Goal: Task Accomplishment & Management: Complete application form

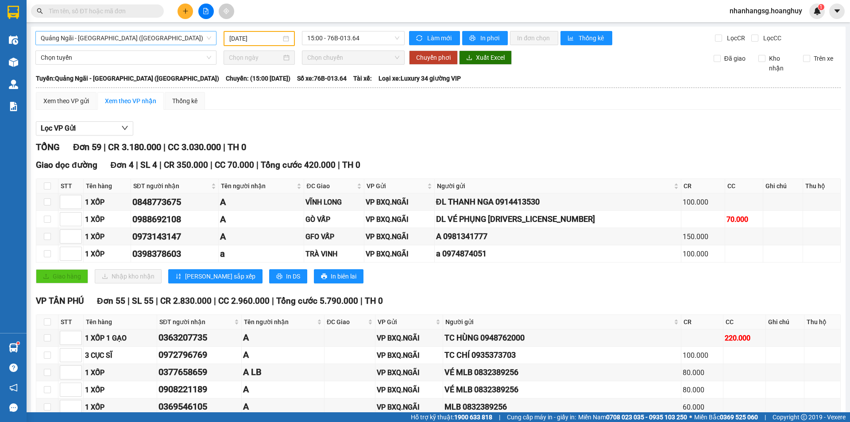
click at [151, 39] on span "Quảng Ngãi - [GEOGRAPHIC_DATA] ([GEOGRAPHIC_DATA])" at bounding box center [126, 37] width 170 height 13
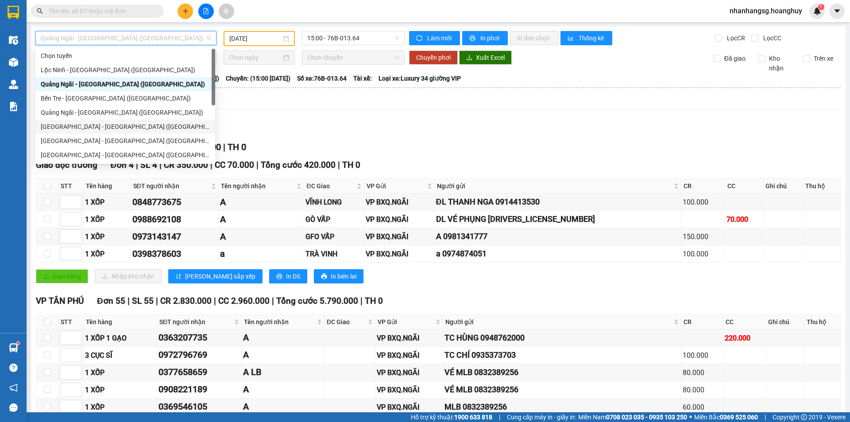
click at [127, 128] on div "[GEOGRAPHIC_DATA] - [GEOGRAPHIC_DATA] ([GEOGRAPHIC_DATA])" at bounding box center [125, 127] width 169 height 10
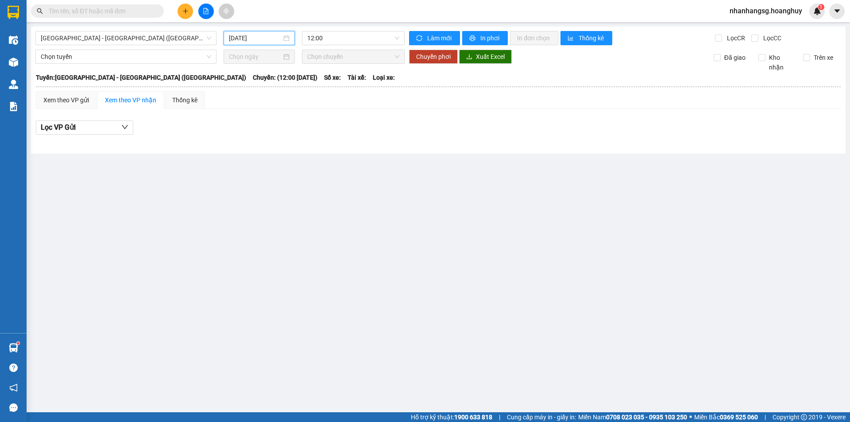
click at [259, 41] on input "[DATE]" at bounding box center [255, 38] width 53 height 10
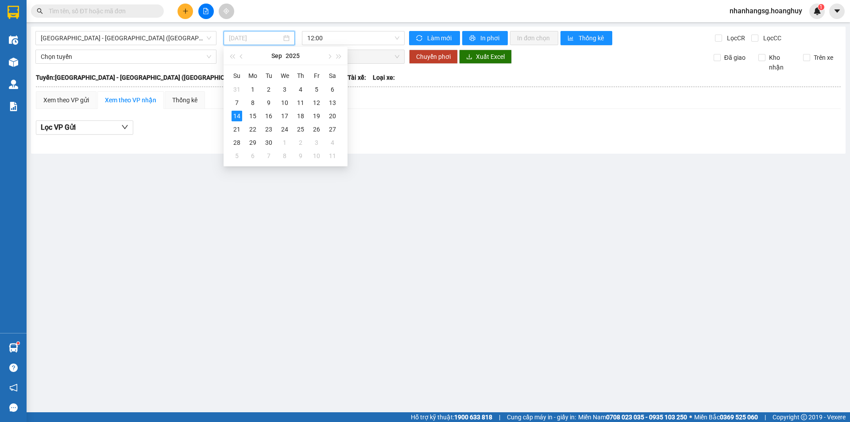
type input "[DATE]"
click at [331, 37] on span "12:00" at bounding box center [353, 37] width 92 height 13
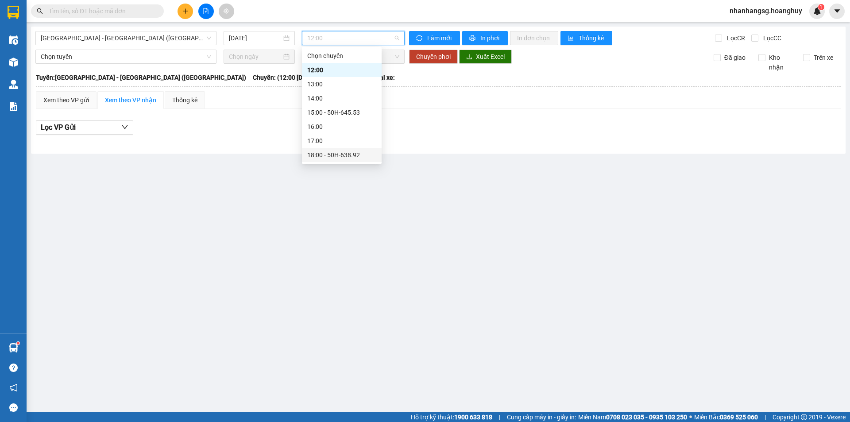
click at [345, 153] on div "18:00 - 50H-638.92" at bounding box center [341, 155] width 69 height 10
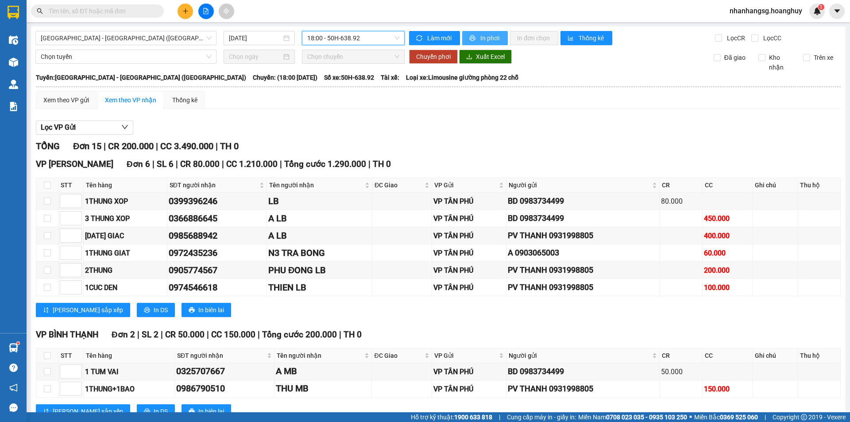
click at [481, 39] on span "In phơi" at bounding box center [490, 38] width 20 height 10
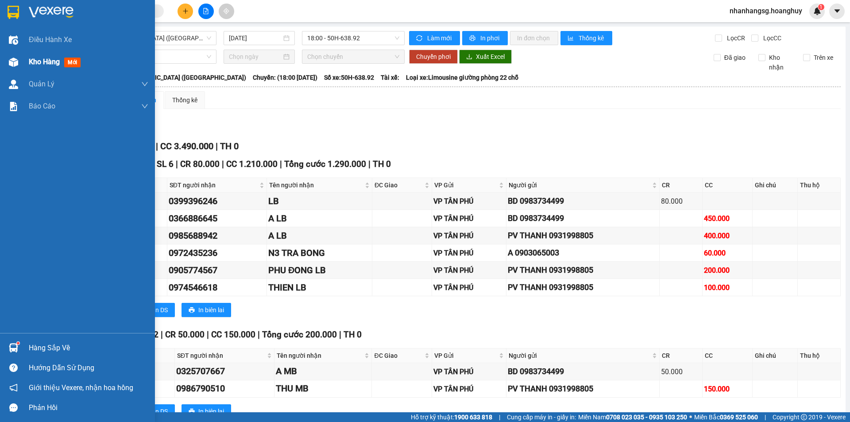
click at [43, 63] on span "Kho hàng" at bounding box center [44, 62] width 31 height 8
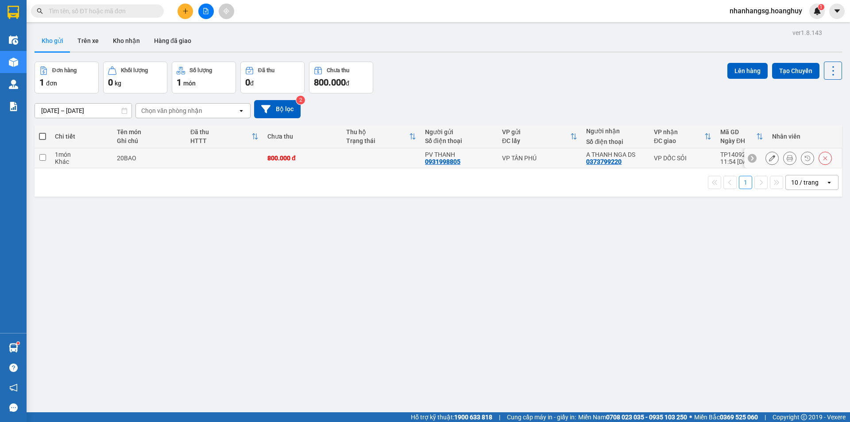
click at [332, 158] on div "800.000 đ" at bounding box center [302, 157] width 70 height 7
checkbox input "true"
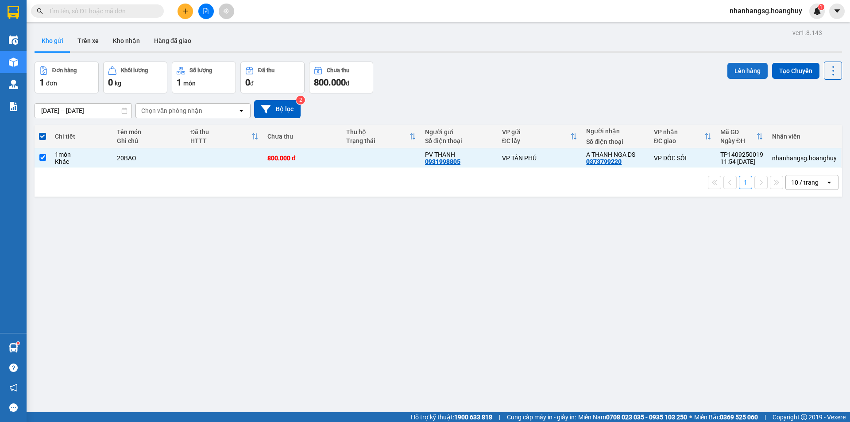
click at [730, 67] on button "Lên hàng" at bounding box center [747, 71] width 40 height 16
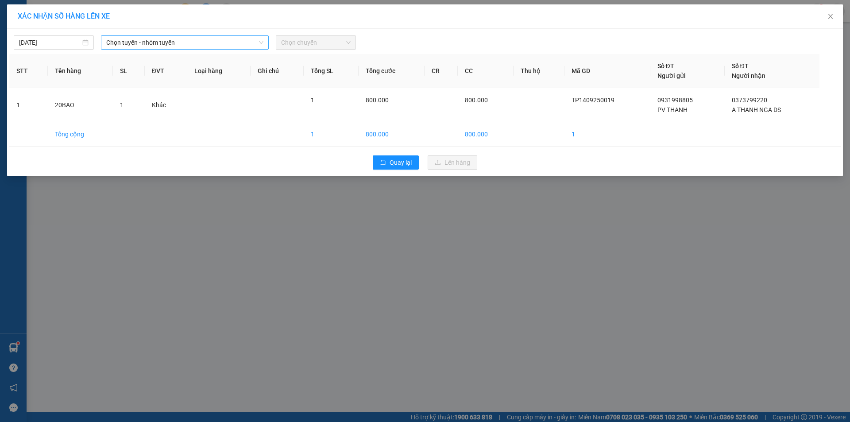
click at [183, 44] on span "Chọn tuyến - nhóm tuyến" at bounding box center [184, 42] width 157 height 13
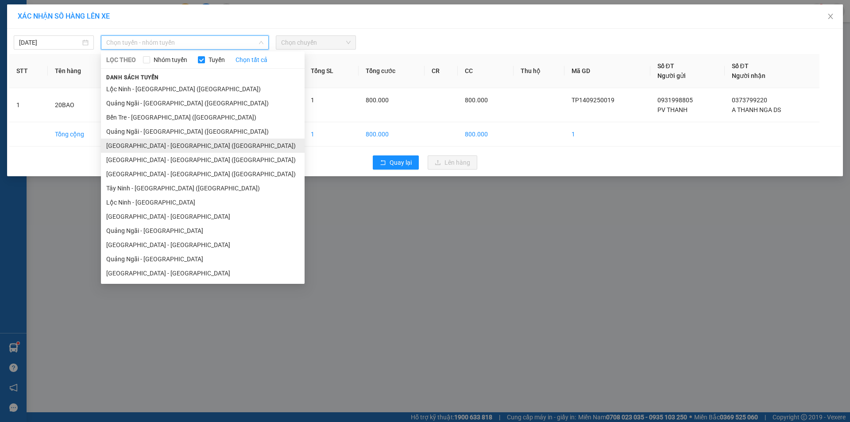
click at [158, 148] on li "[GEOGRAPHIC_DATA] - [GEOGRAPHIC_DATA] ([GEOGRAPHIC_DATA])" at bounding box center [203, 146] width 204 height 14
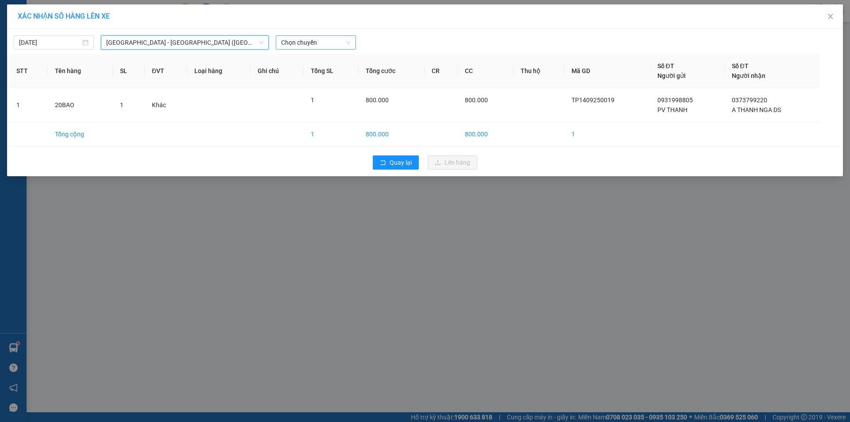
click at [294, 43] on span "Chọn chuyến" at bounding box center [315, 42] width 69 height 13
click at [290, 44] on span "Chọn chuyến" at bounding box center [315, 42] width 69 height 13
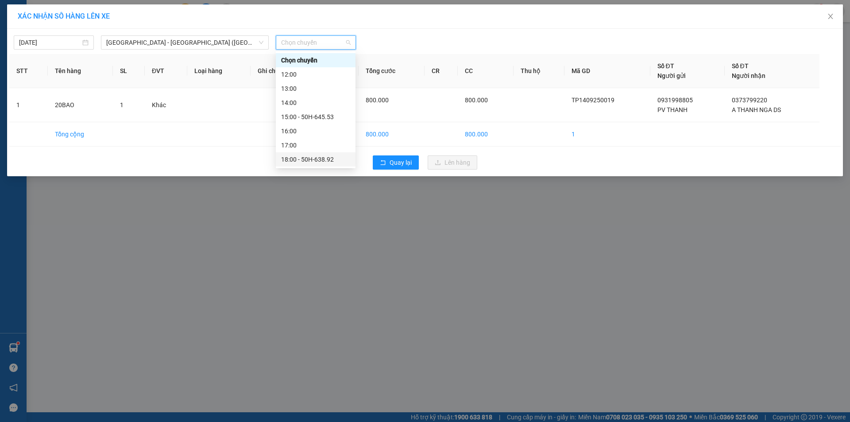
click at [317, 160] on div "18:00 - 50H-638.92" at bounding box center [315, 159] width 69 height 10
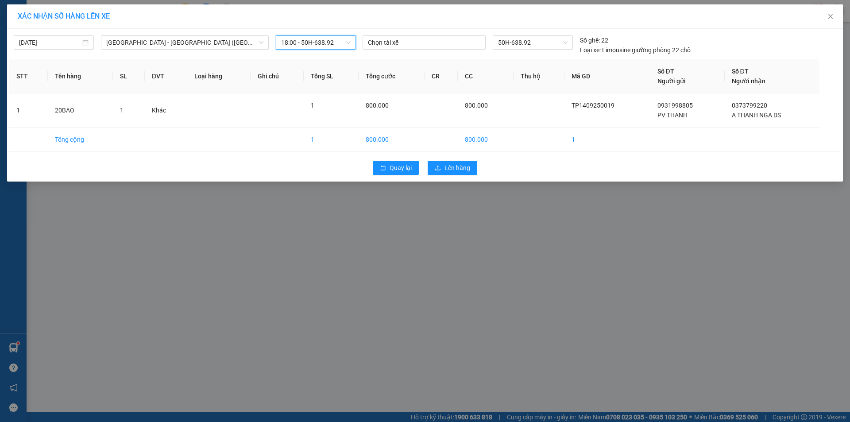
click at [449, 175] on div "Quay lại Lên hàng" at bounding box center [424, 167] width 831 height 23
click at [447, 168] on span "Lên hàng" at bounding box center [457, 168] width 26 height 10
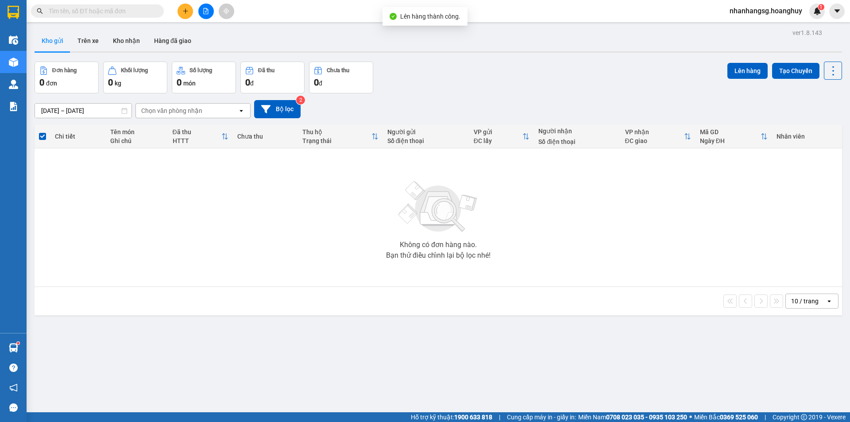
click at [207, 12] on icon "file-add" at bounding box center [206, 11] width 6 height 6
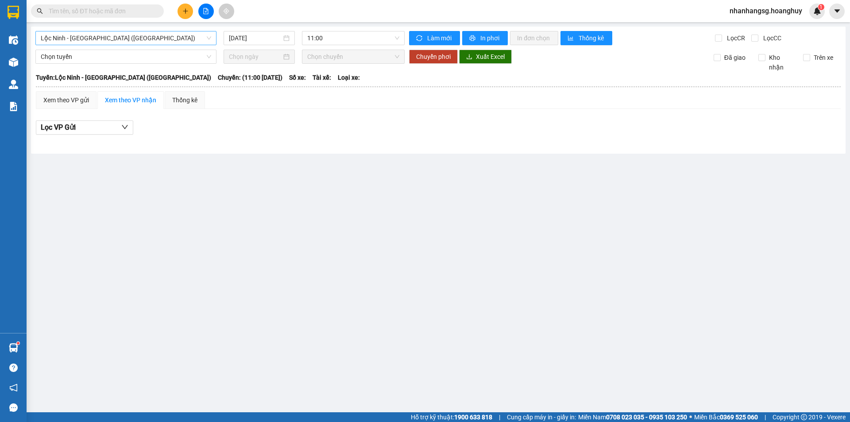
click at [158, 37] on span "Lộc Ninh - [GEOGRAPHIC_DATA] ([GEOGRAPHIC_DATA])" at bounding box center [126, 37] width 170 height 13
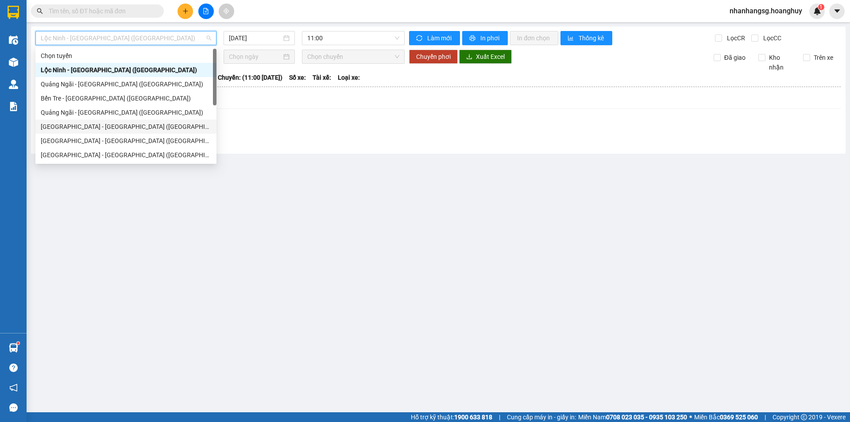
click at [105, 126] on div "[GEOGRAPHIC_DATA] - [GEOGRAPHIC_DATA] ([GEOGRAPHIC_DATA])" at bounding box center [126, 127] width 170 height 10
type input "[DATE]"
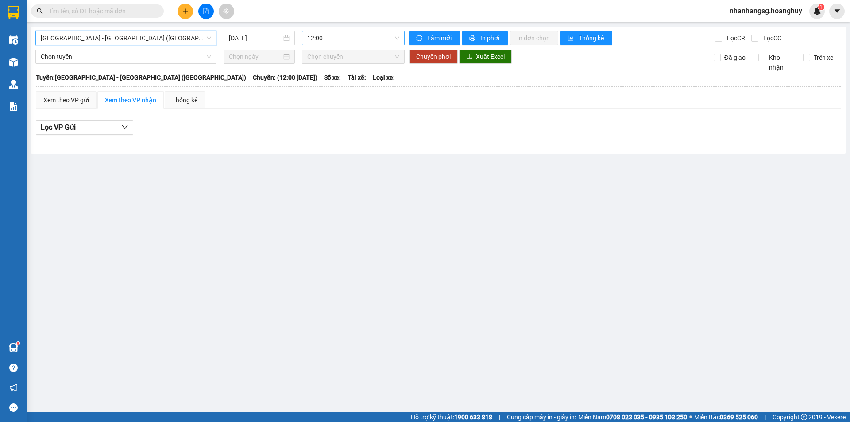
click at [324, 36] on span "12:00" at bounding box center [353, 37] width 92 height 13
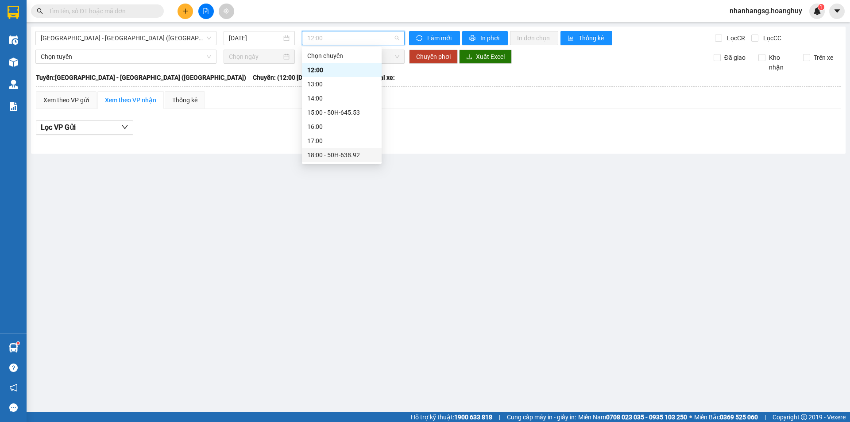
click at [336, 151] on div "18:00 - 50H-638.92" at bounding box center [341, 155] width 69 height 10
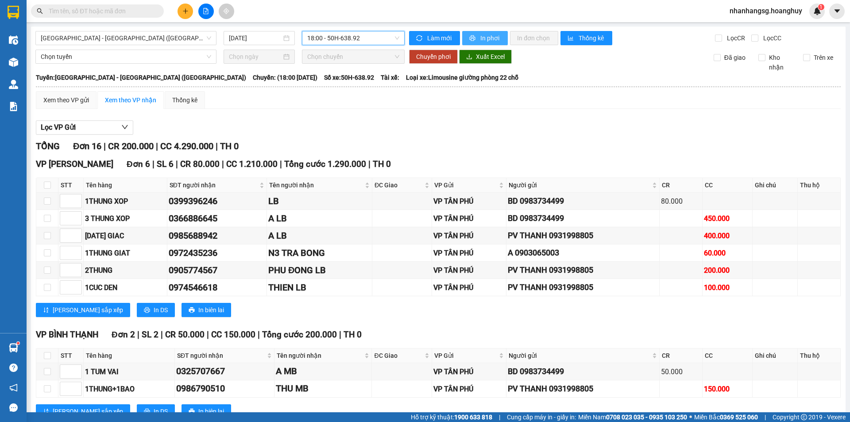
click at [489, 41] on span "In phơi" at bounding box center [490, 38] width 20 height 10
click at [181, 11] on button at bounding box center [185, 11] width 15 height 15
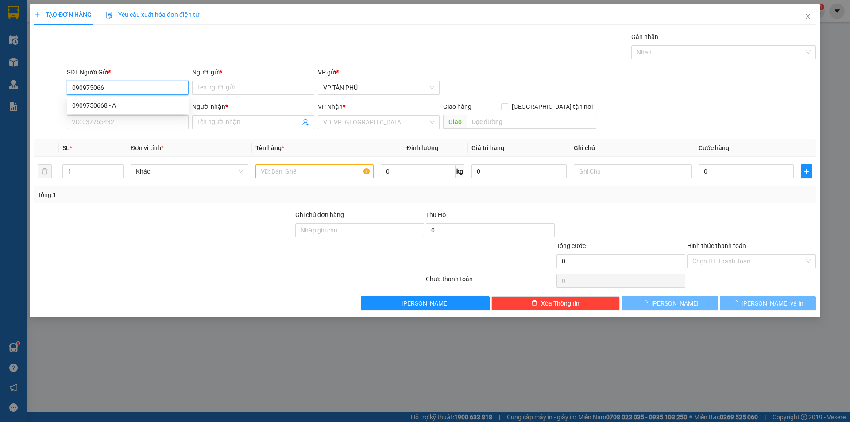
type input "0909750668"
click at [104, 102] on div "0909750668 - A" at bounding box center [127, 105] width 111 height 10
type input "A"
type input "0979204478"
type input "A B CHUONG"
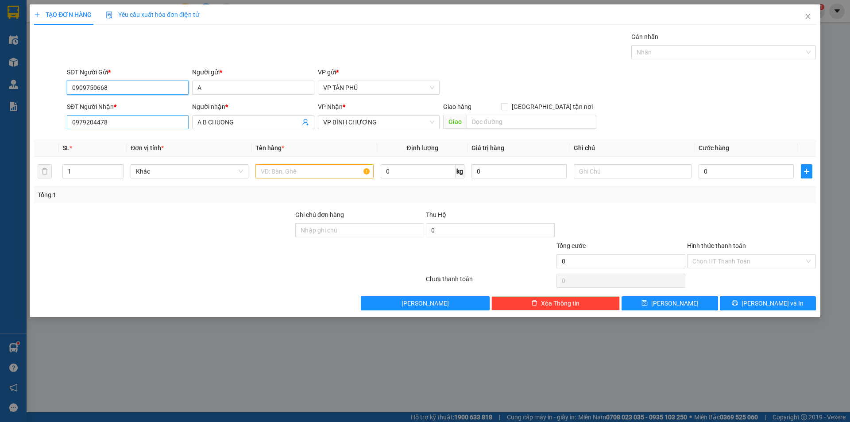
type input "0909750668"
click at [116, 122] on input "0979204478" at bounding box center [128, 122] width 122 height 14
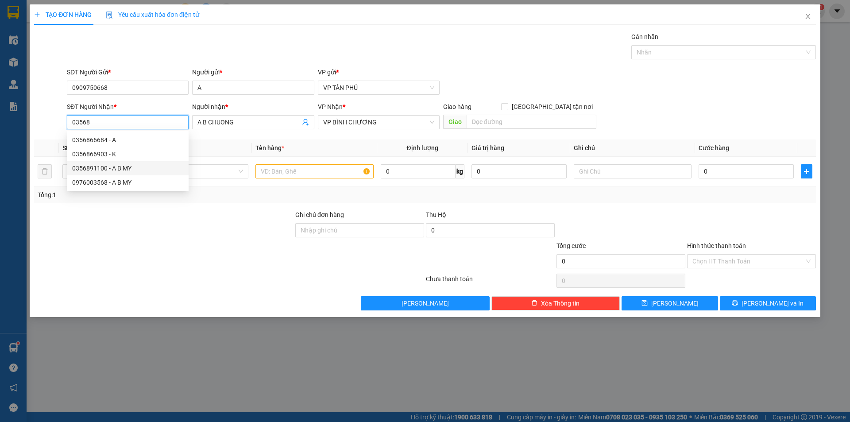
click at [118, 167] on div "0356891100 - A B MY" at bounding box center [127, 168] width 111 height 10
type input "0356891100"
type input "A B MY"
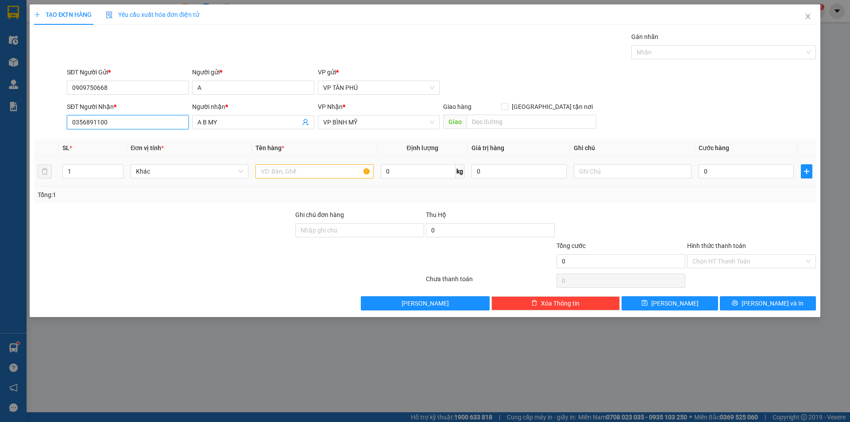
type input "0356891100"
click at [278, 175] on input "text" at bounding box center [314, 171] width 118 height 14
type input "1LONG CHIM"
click at [602, 169] on input "text" at bounding box center [633, 171] width 118 height 14
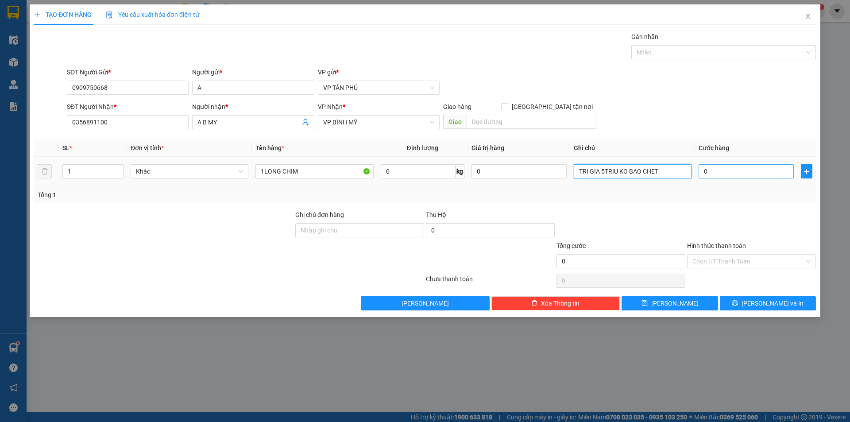
type input "TRI GIA 5TRIU KO BAO CHET"
click at [725, 173] on input "0" at bounding box center [746, 171] width 95 height 14
type input "2"
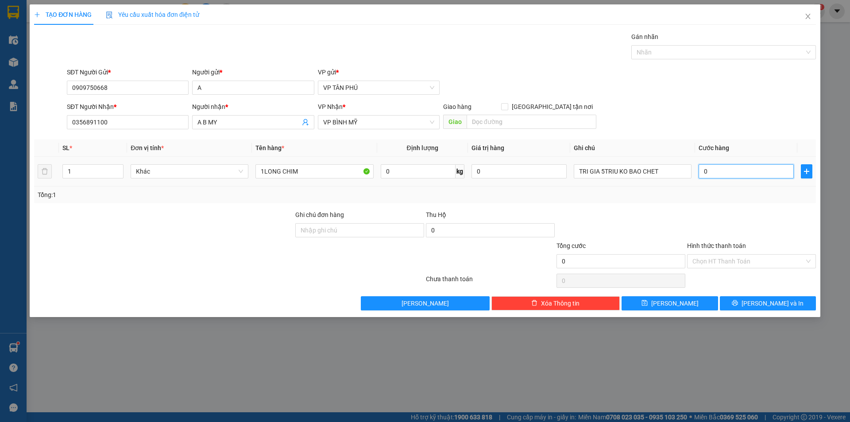
type input "2"
type input "20"
type input "200"
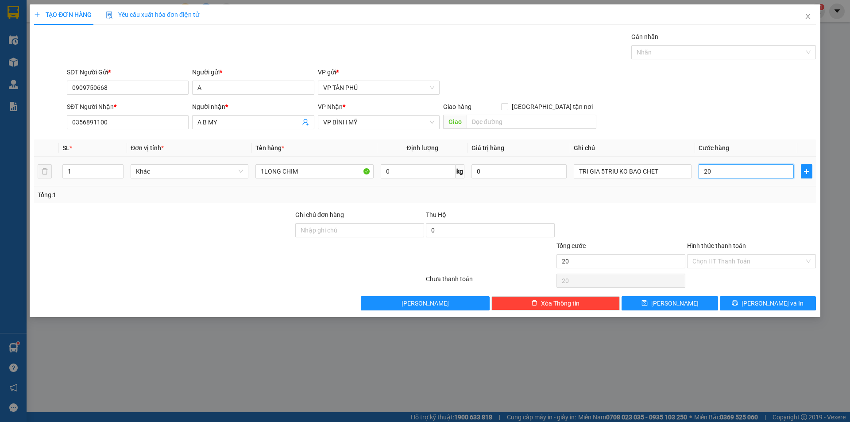
type input "200"
type input "200.000"
click at [732, 261] on input "Hình thức thanh toán" at bounding box center [748, 261] width 112 height 13
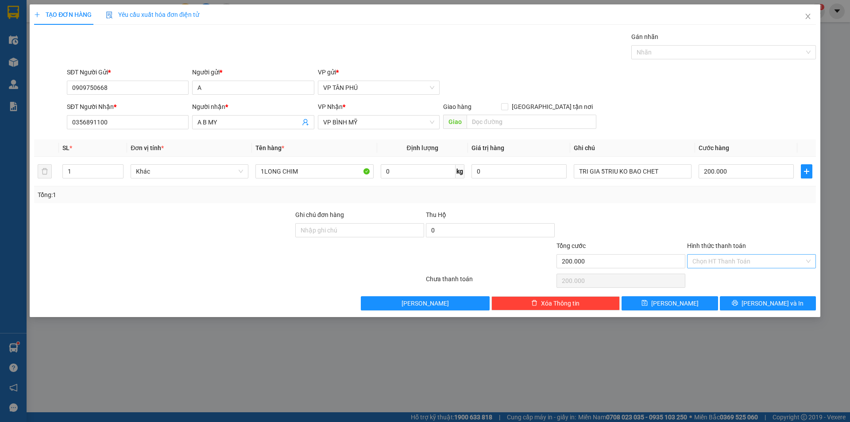
click at [732, 261] on input "Hình thức thanh toán" at bounding box center [748, 261] width 112 height 13
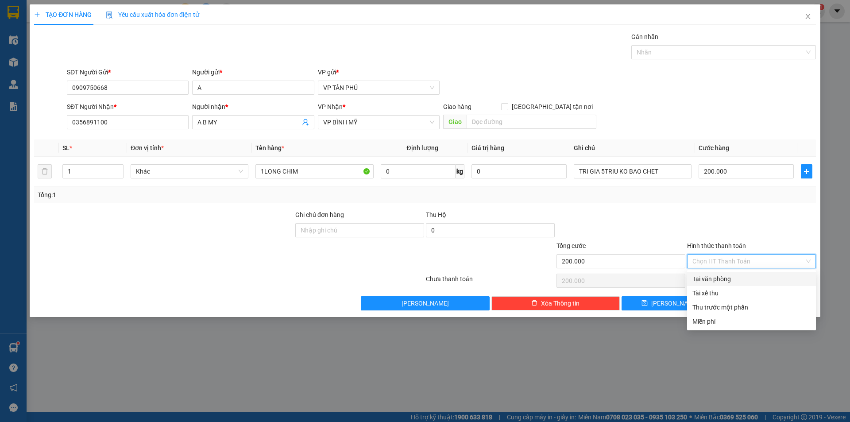
click at [730, 274] on div "Tại văn phòng" at bounding box center [751, 279] width 118 height 10
type input "0"
click at [730, 274] on div "Chọn HT Thanh Toán" at bounding box center [751, 281] width 131 height 18
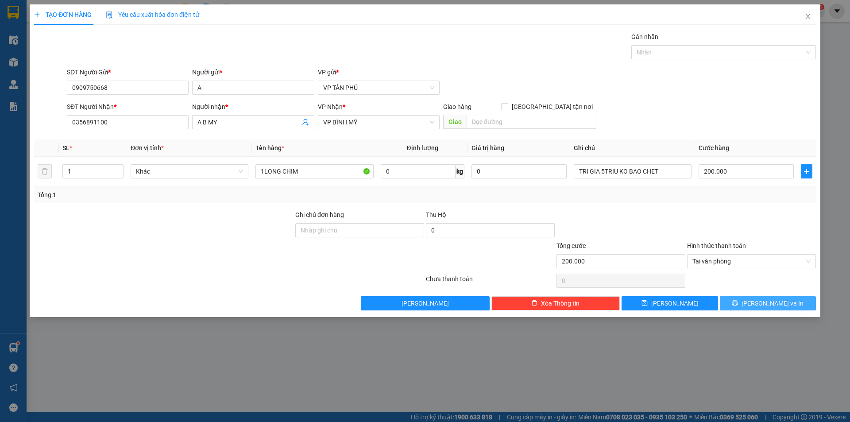
click at [738, 305] on icon "printer" at bounding box center [735, 303] width 6 height 6
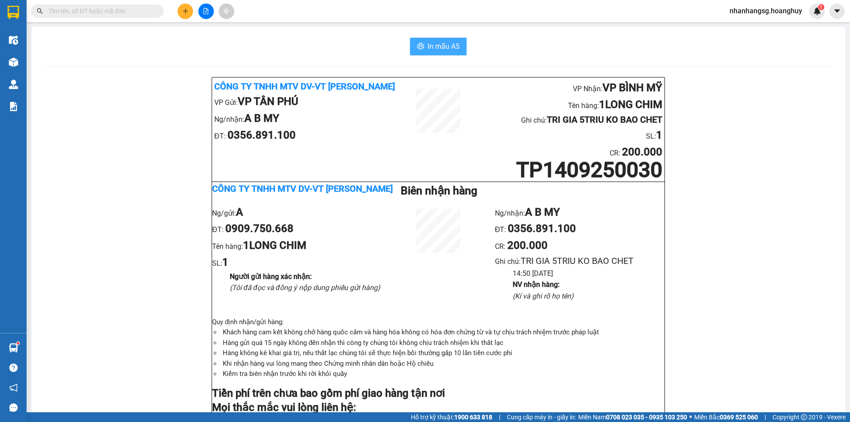
click at [433, 44] on span "In mẫu A5" at bounding box center [444, 46] width 32 height 11
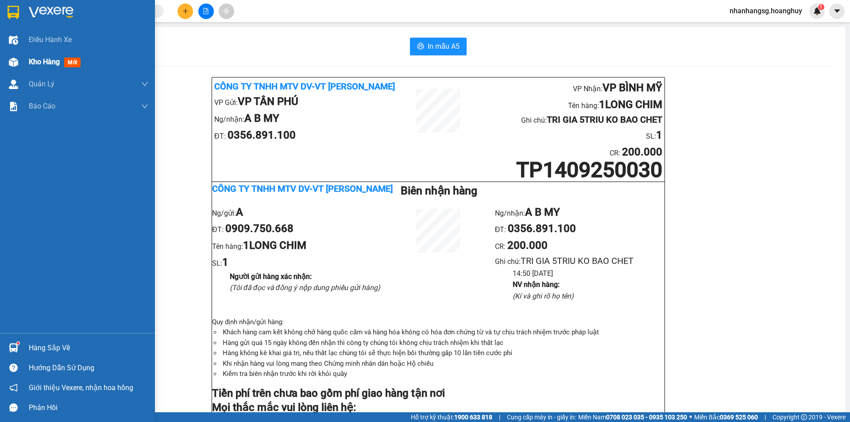
click at [42, 60] on span "Kho hàng" at bounding box center [44, 62] width 31 height 8
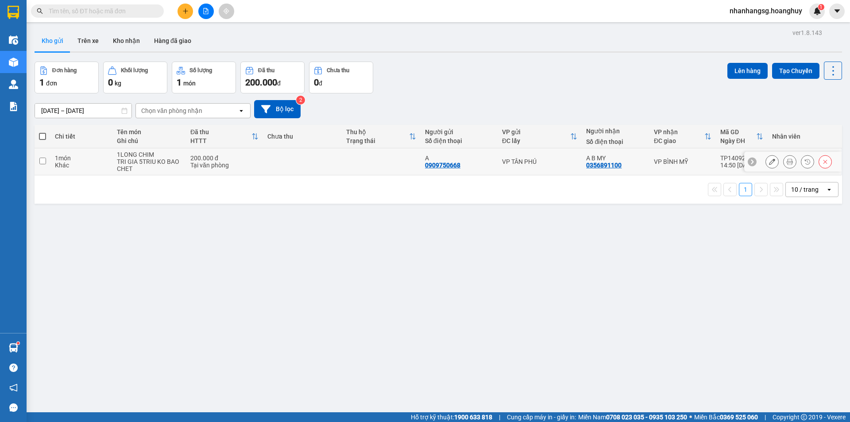
click at [382, 159] on td at bounding box center [381, 161] width 79 height 27
checkbox input "true"
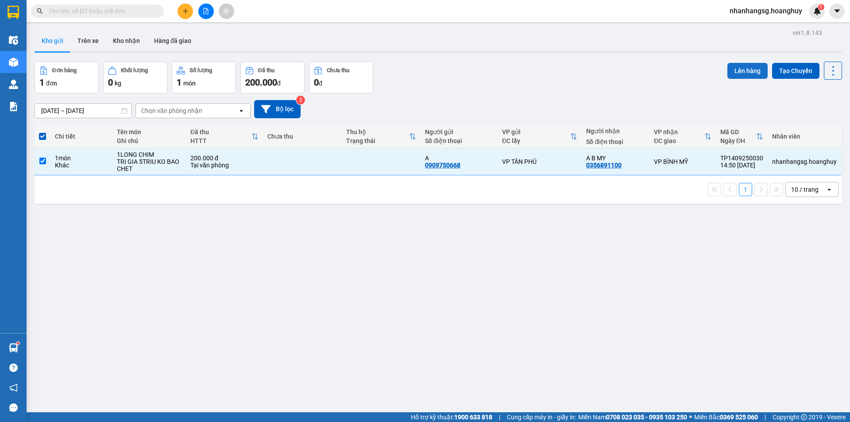
click at [741, 66] on button "Lên hàng" at bounding box center [747, 71] width 40 height 16
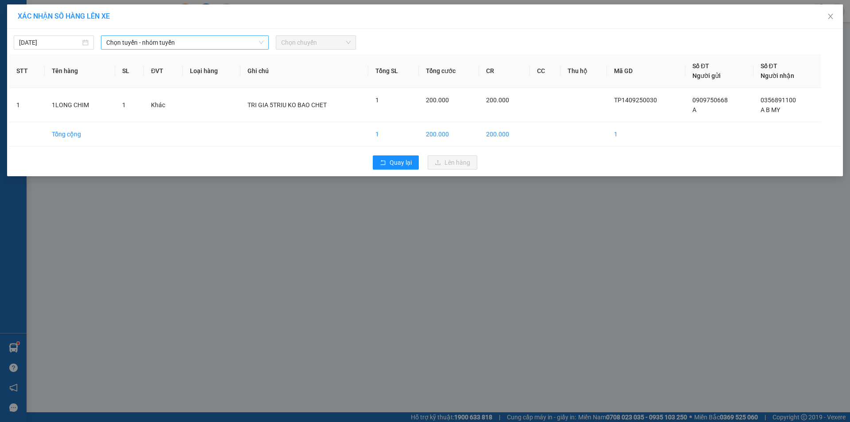
click at [226, 46] on span "Chọn tuyến - nhóm tuyến" at bounding box center [184, 42] width 157 height 13
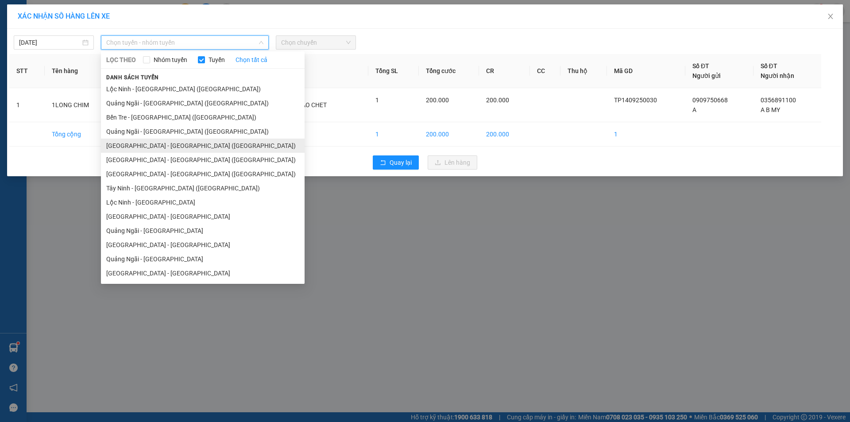
click at [161, 150] on li "[GEOGRAPHIC_DATA] - [GEOGRAPHIC_DATA] ([GEOGRAPHIC_DATA])" at bounding box center [203, 146] width 204 height 14
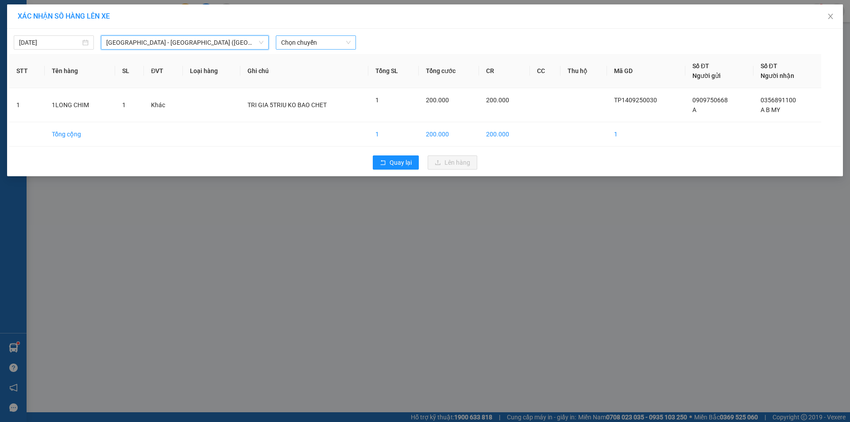
click at [301, 38] on span "Chọn chuyến" at bounding box center [315, 42] width 69 height 13
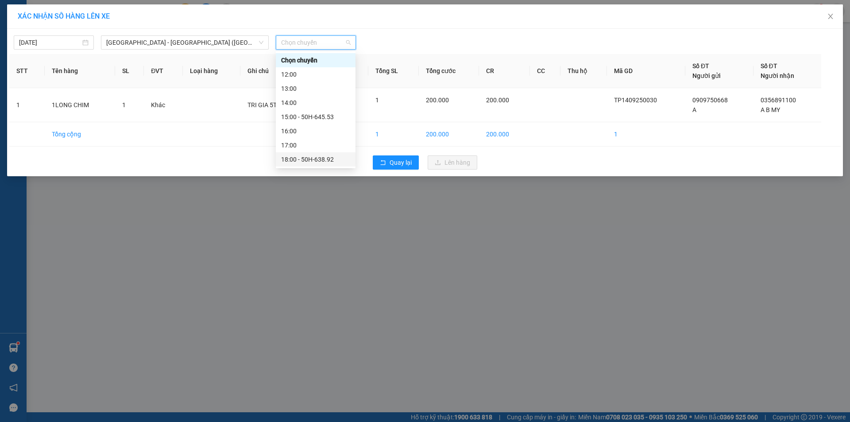
click at [323, 159] on div "18:00 - 50H-638.92" at bounding box center [315, 159] width 69 height 10
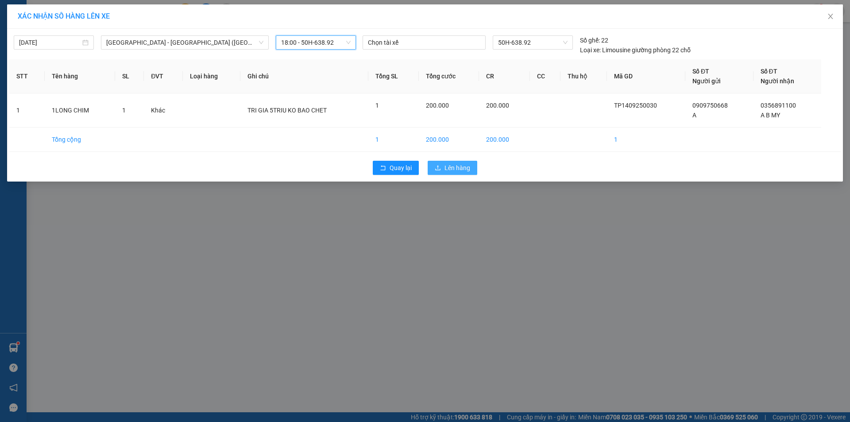
click at [439, 163] on button "Lên hàng" at bounding box center [453, 168] width 50 height 14
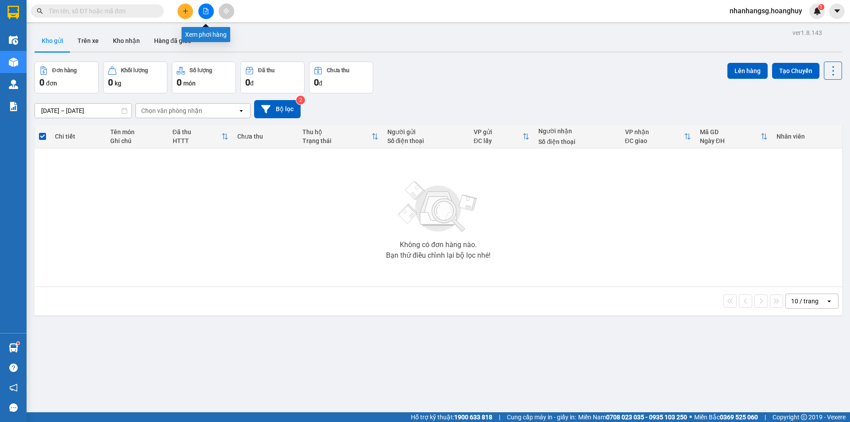
click at [208, 13] on icon "file-add" at bounding box center [206, 11] width 5 height 6
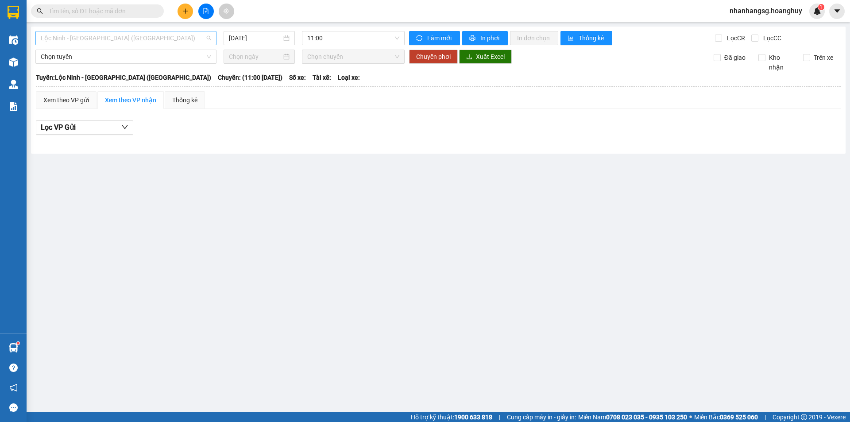
click at [143, 34] on span "Lộc Ninh - [GEOGRAPHIC_DATA] ([GEOGRAPHIC_DATA])" at bounding box center [126, 37] width 170 height 13
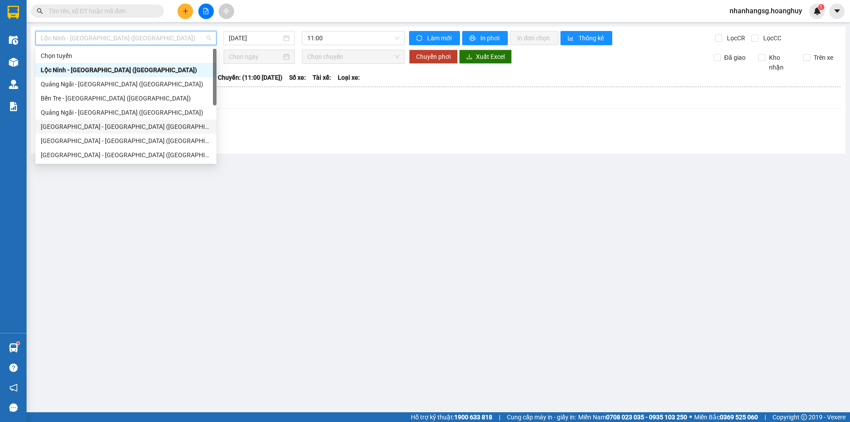
click at [116, 127] on div "[GEOGRAPHIC_DATA] - [GEOGRAPHIC_DATA] ([GEOGRAPHIC_DATA])" at bounding box center [126, 127] width 170 height 10
type input "[DATE]"
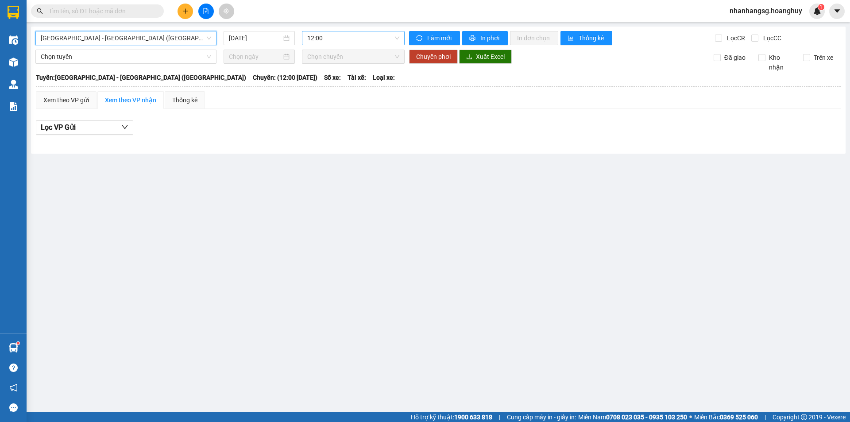
click at [324, 36] on span "12:00" at bounding box center [353, 37] width 92 height 13
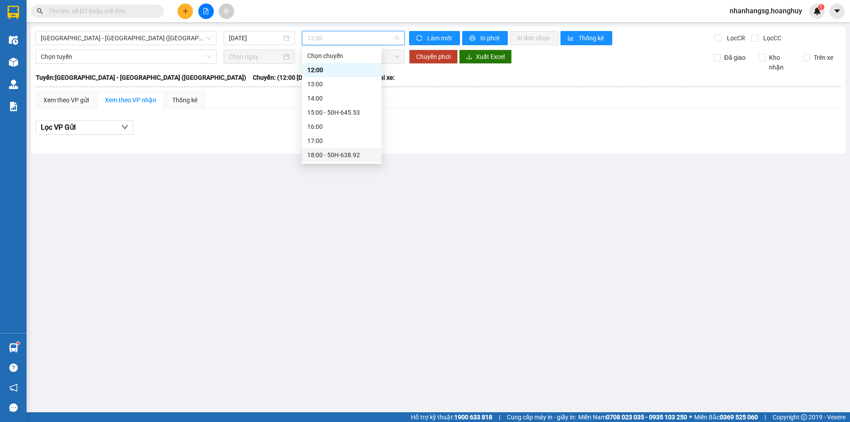
click at [340, 157] on div "18:00 - 50H-638.92" at bounding box center [341, 155] width 69 height 10
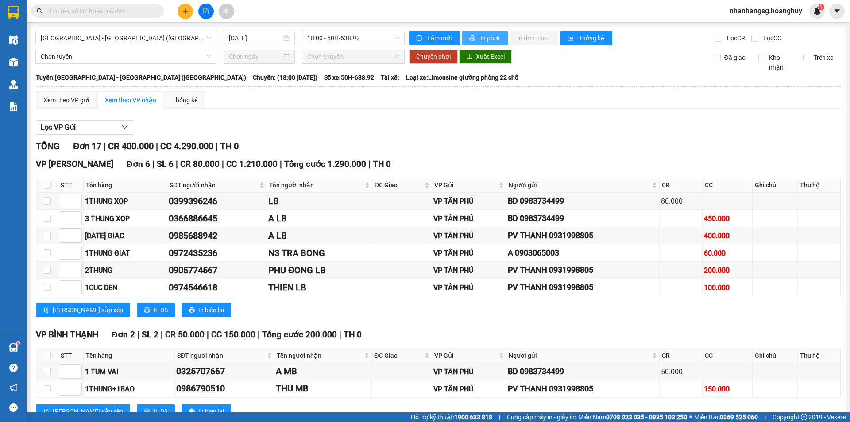
click at [480, 35] on span "In phơi" at bounding box center [490, 38] width 20 height 10
